Goal: Task Accomplishment & Management: Use online tool/utility

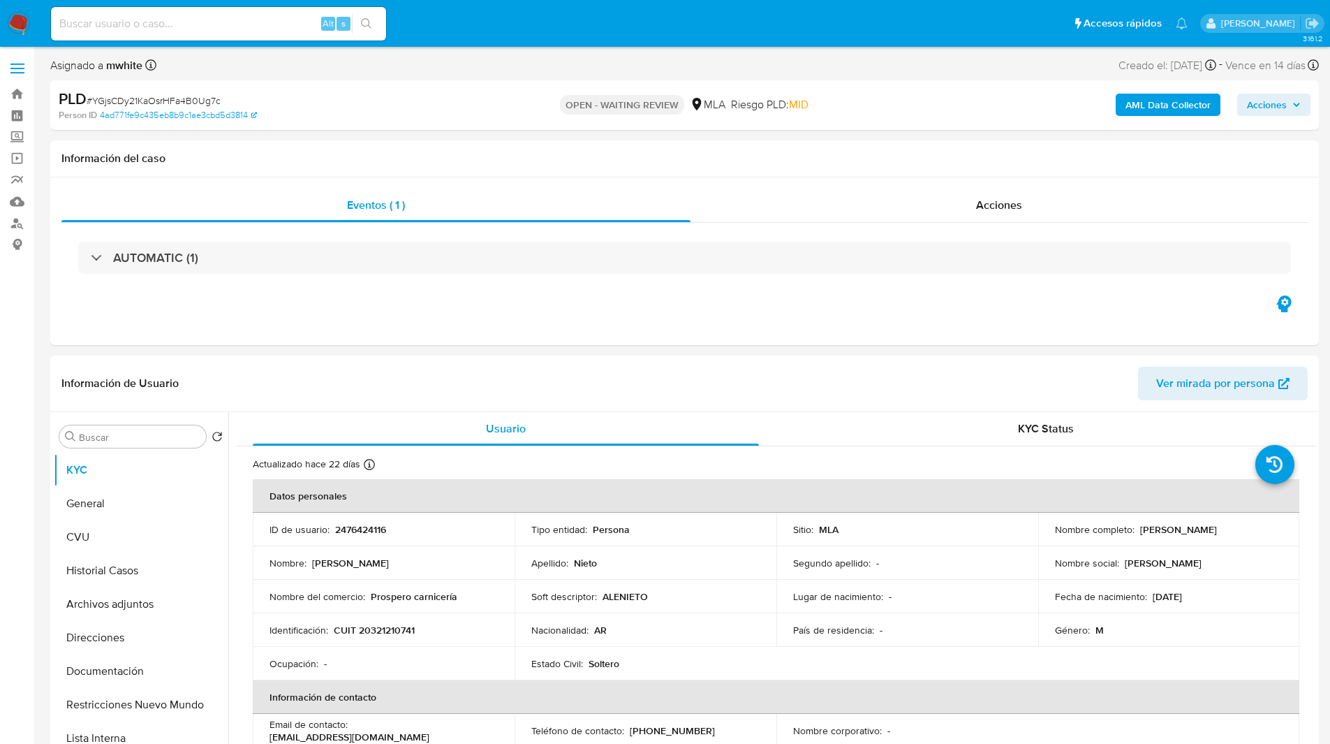
select select "10"
click at [466, 27] on ul "Pausado Ver notificaciones Alt s Accesos rápidos Presiona las siguientes teclas…" at bounding box center [619, 23] width 1151 height 35
click at [482, 24] on ul "Pausado Ver notificaciones Alt s Accesos rápidos Presiona las siguientes teclas…" at bounding box center [619, 23] width 1151 height 35
click at [455, 117] on div "Person ID 4ad771fe9c435eb8b9c1ae3cbd5d3814" at bounding box center [265, 115] width 413 height 13
click at [596, 38] on ul "Pausado Ver notificaciones Alt s Accesos rápidos Presiona las siguientes teclas…" at bounding box center [619, 23] width 1151 height 35
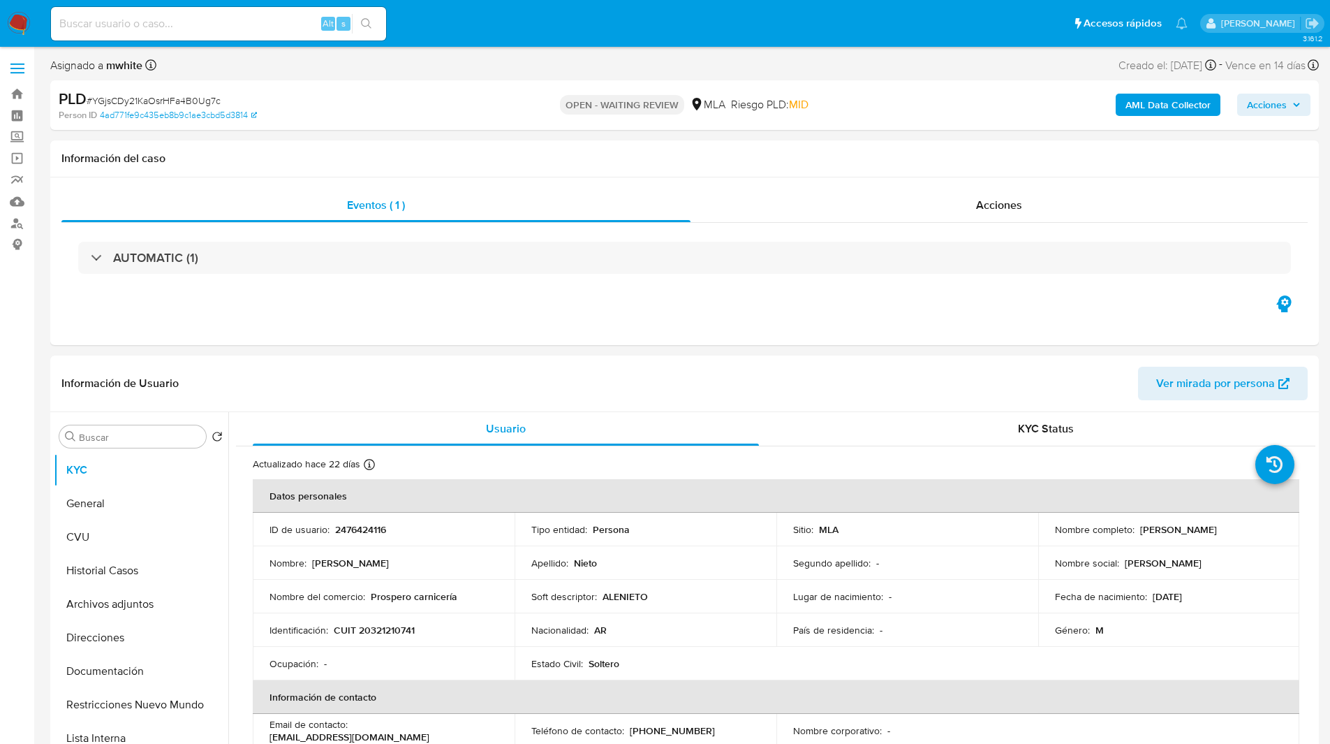
click at [605, 35] on ul "Pausado Ver notificaciones Alt s Accesos rápidos Presiona las siguientes teclas…" at bounding box center [619, 23] width 1151 height 35
click at [688, 70] on div "Asignado a mwhite Asignado el: [DATE] 14:17:27 Creado el: [DATE] Creado el: [DA…" at bounding box center [684, 68] width 1269 height 24
click at [447, 3] on nav "Pausado Ver notificaciones Alt s Accesos rápidos Presiona las siguientes teclas…" at bounding box center [665, 23] width 1330 height 47
click at [403, 20] on ul "Pausado Ver notificaciones Alt s Accesos rápidos Presiona las siguientes teclas…" at bounding box center [619, 23] width 1151 height 35
click at [413, 38] on ul "Pausado Ver notificaciones Alt s Accesos rápidos Presiona las siguientes teclas…" at bounding box center [619, 23] width 1151 height 35
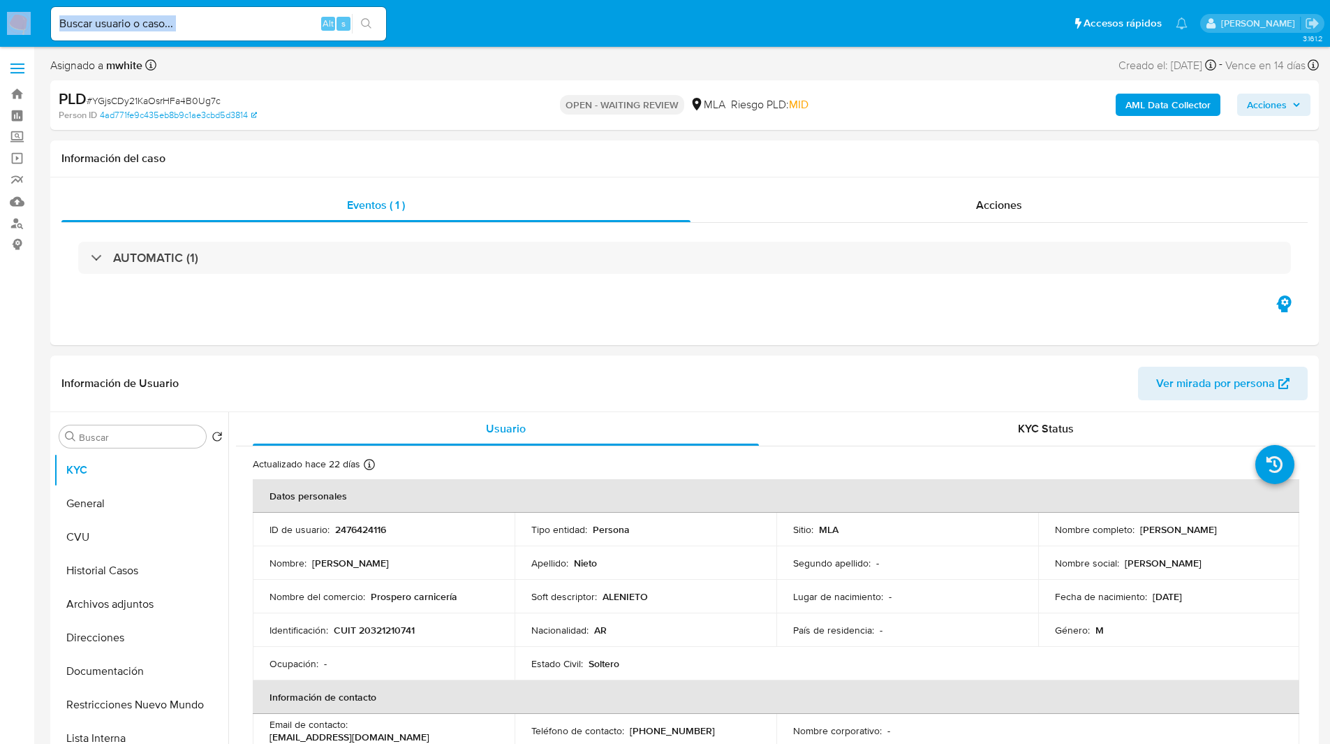
click at [413, 38] on ul "Pausado Ver notificaciones Alt s Accesos rápidos Presiona las siguientes teclas…" at bounding box center [619, 23] width 1151 height 35
click at [415, 36] on ul "Pausado Ver notificaciones Alt s Accesos rápidos Presiona las siguientes teclas…" at bounding box center [619, 23] width 1151 height 35
click at [467, 32] on ul "Pausado Ver notificaciones Alt s Accesos rápidos Presiona las siguientes teclas…" at bounding box center [619, 23] width 1151 height 35
click at [476, 15] on ul "Pausado Ver notificaciones Alt s Accesos rápidos Presiona las siguientes teclas…" at bounding box center [619, 23] width 1151 height 35
click at [461, 32] on ul "Pausado Ver notificaciones Alt s Accesos rápidos Presiona las siguientes teclas…" at bounding box center [619, 23] width 1151 height 35
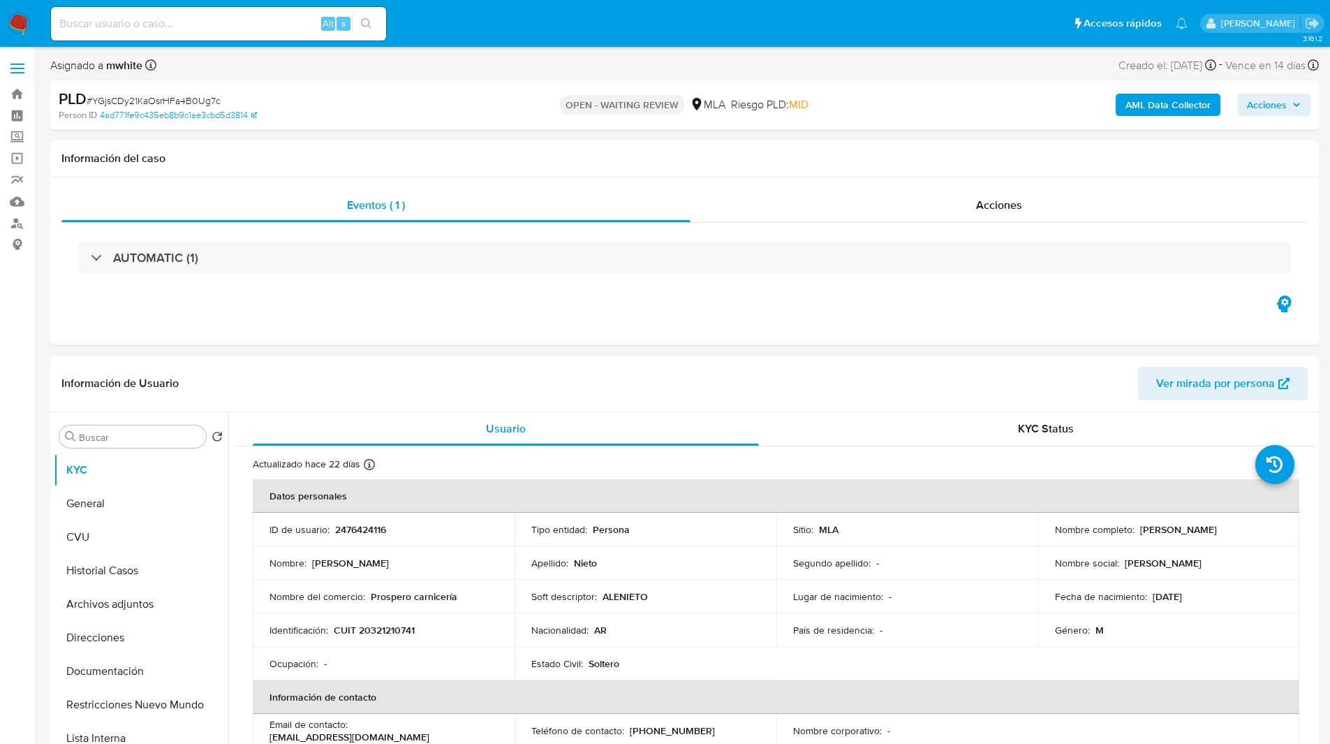
click at [471, 36] on ul "Pausado Ver notificaciones Alt s Accesos rápidos Presiona las siguientes teclas…" at bounding box center [619, 23] width 1151 height 35
click at [417, 25] on ul "Pausado Ver notificaciones Alt s Accesos rápidos Presiona las siguientes teclas…" at bounding box center [619, 23] width 1151 height 35
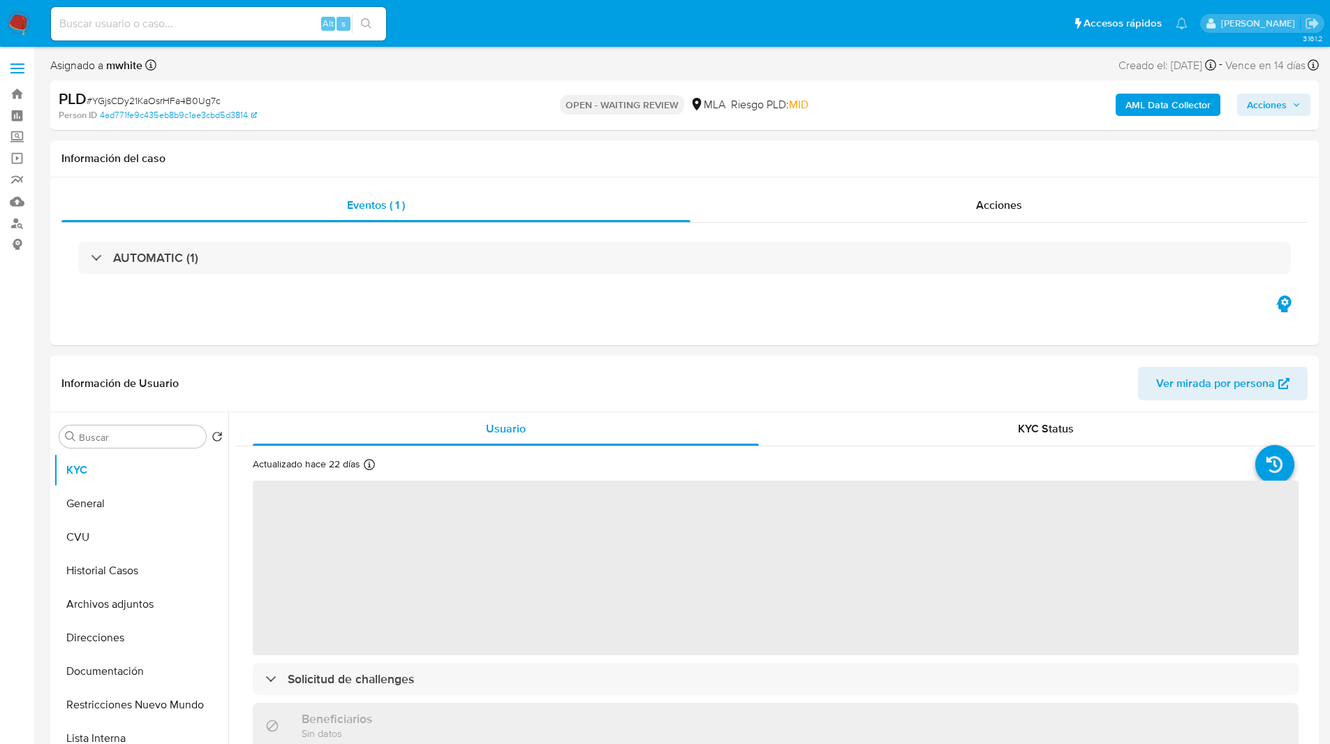
select select "10"
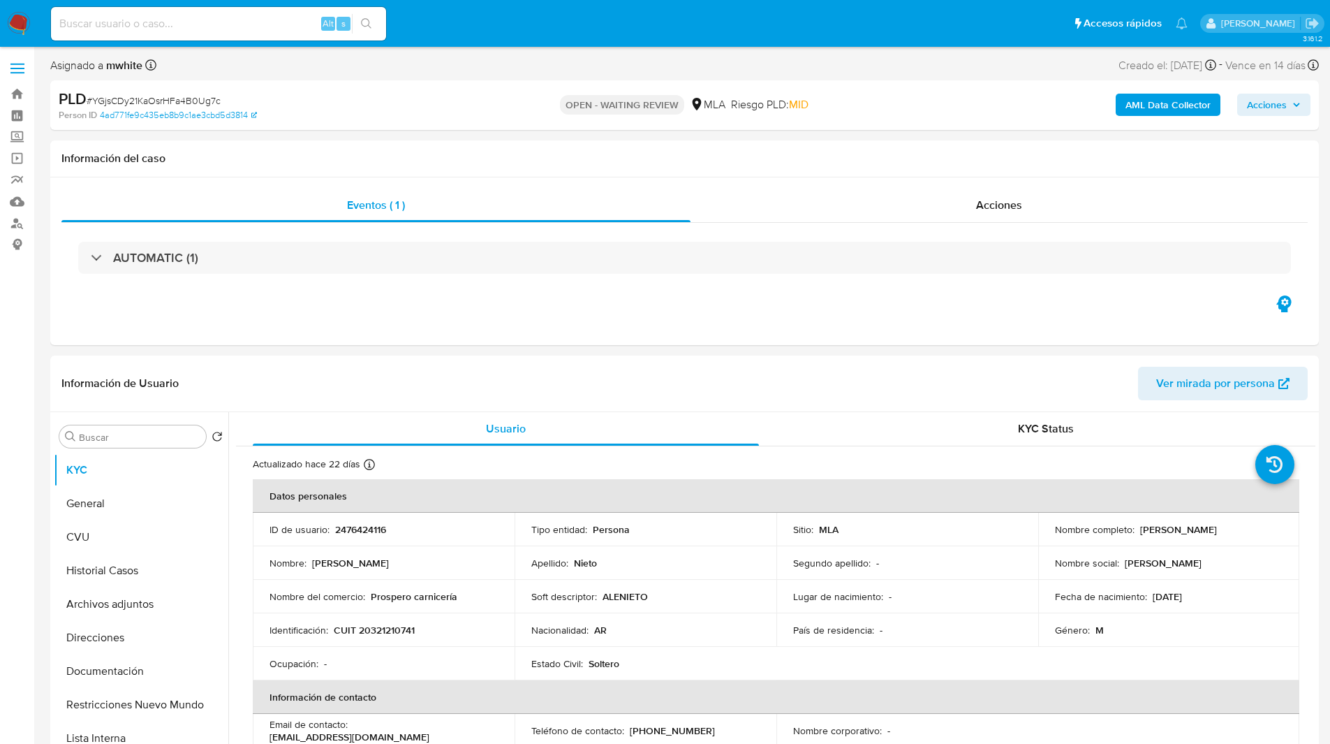
click at [457, 31] on ul "Pausado Ver notificaciones Alt s Accesos rápidos Presiona las siguientes teclas…" at bounding box center [619, 23] width 1151 height 35
click at [399, 33] on ul "Pausado Ver notificaciones Alt s Accesos rápidos Presiona las siguientes teclas…" at bounding box center [619, 23] width 1151 height 35
click at [406, 31] on ul "Pausado Ver notificaciones Alt s Accesos rápidos Presiona las siguientes teclas…" at bounding box center [619, 23] width 1151 height 35
click at [532, 31] on ul "Pausado Ver notificaciones Alt s Accesos rápidos Presiona las siguientes teclas…" at bounding box center [619, 23] width 1151 height 35
click at [549, 27] on ul "Pausado Ver notificaciones Alt s Accesos rápidos Presiona las siguientes teclas…" at bounding box center [619, 23] width 1151 height 35
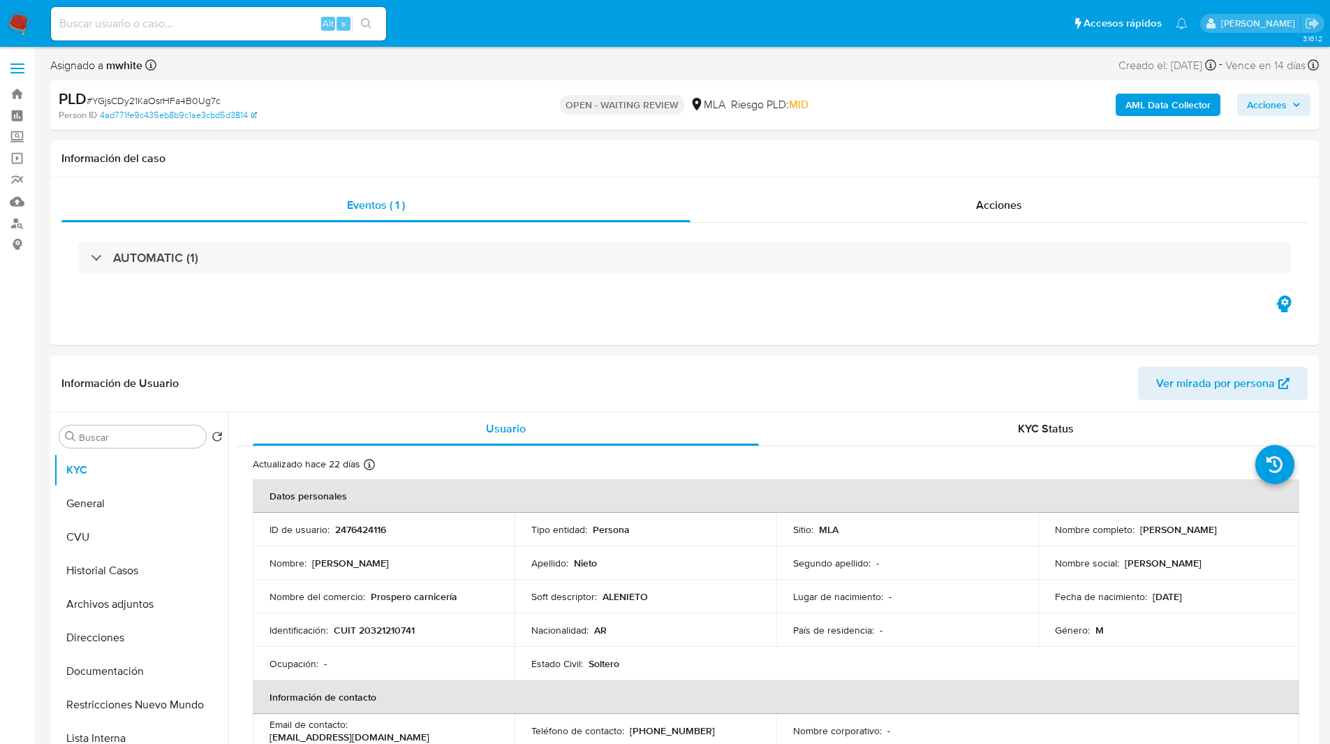
click at [549, 26] on ul "Pausado Ver notificaciones Alt s Accesos rápidos Presiona las siguientes teclas…" at bounding box center [619, 23] width 1151 height 35
click at [586, 45] on nav "Pausado Ver notificaciones Alt s Accesos rápidos Presiona las siguientes teclas…" at bounding box center [665, 23] width 1330 height 47
click at [538, 31] on ul "Pausado Ver notificaciones Alt s Accesos rápidos Presiona las siguientes teclas…" at bounding box center [619, 23] width 1151 height 35
click at [547, 10] on ul "Pausado Ver notificaciones Alt s Accesos rápidos Presiona las siguientes teclas…" at bounding box center [619, 23] width 1151 height 35
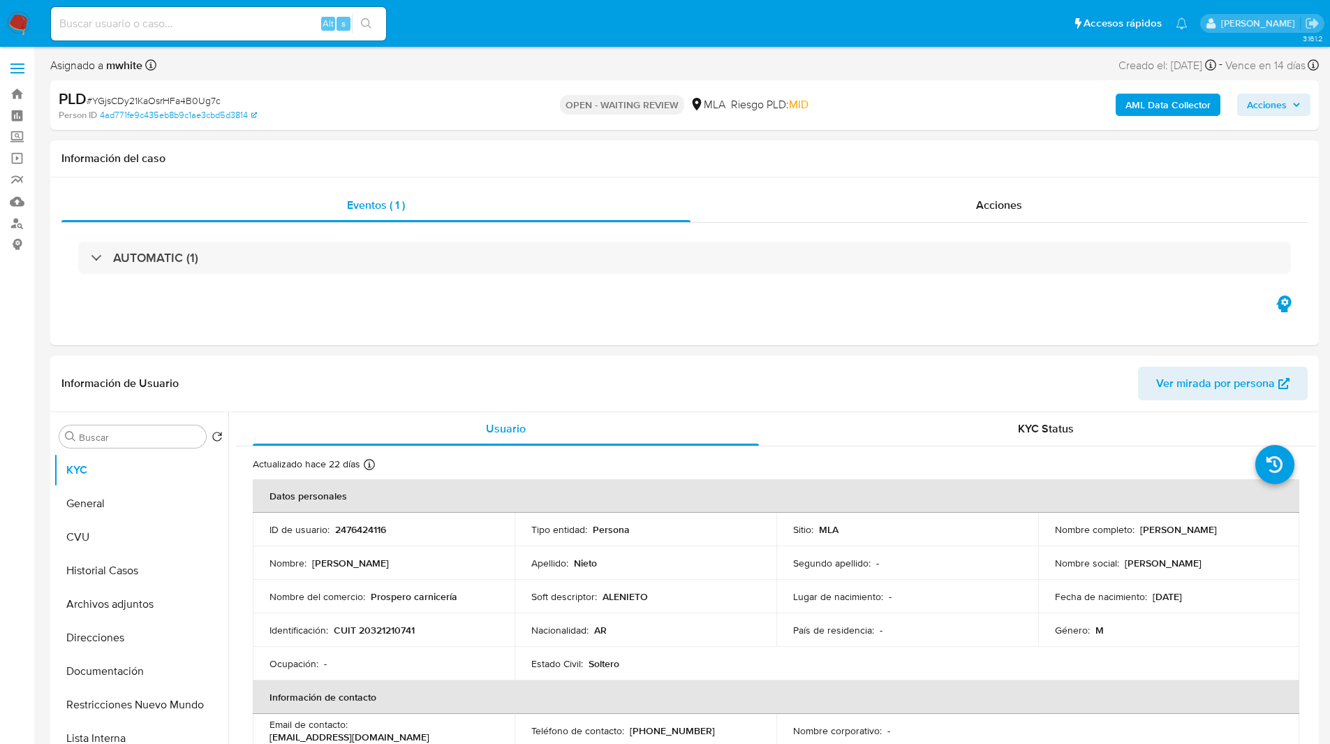
click at [547, 10] on ul "Pausado Ver notificaciones Alt s Accesos rápidos Presiona las siguientes teclas…" at bounding box center [619, 23] width 1151 height 35
click at [626, 61] on div "Asignado a mwhite Asignado el: [DATE] 14:17:27 Creado el: [DATE] Creado el: [DA…" at bounding box center [684, 68] width 1269 height 24
click at [641, 77] on div "Asignado a mwhite Asignado el: [DATE] 14:17:27 Creado el: [DATE] Creado el: [DA…" at bounding box center [684, 68] width 1269 height 24
